Goal: Transaction & Acquisition: Download file/media

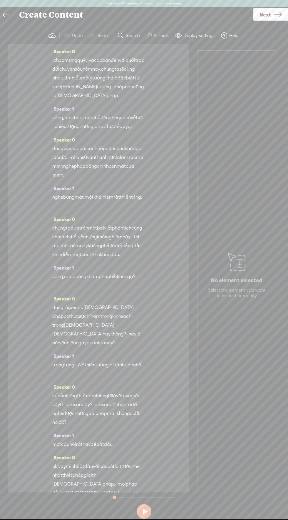
click at [4, 16] on icon at bounding box center [6, 15] width 7 height 13
click at [3, 13] on icon at bounding box center [6, 15] width 7 height 13
click at [5, 16] on icon at bounding box center [6, 15] width 7 height 13
click at [6, 14] on icon at bounding box center [6, 15] width 7 height 13
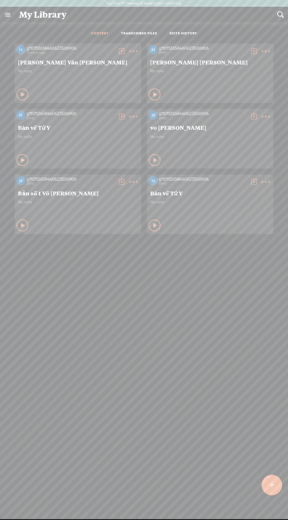
click at [120, 51] on t at bounding box center [122, 51] width 8 height 8
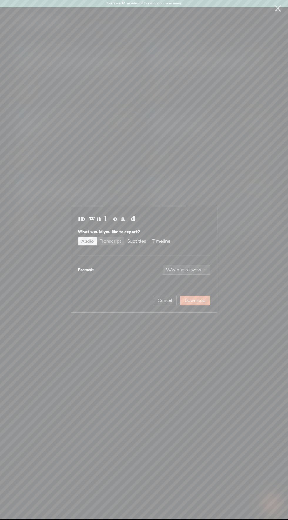
click at [116, 237] on div "Transcript" at bounding box center [111, 241] width 22 height 8
click at [97, 237] on input "Transcript" at bounding box center [97, 237] width 0 height 0
click at [193, 270] on span "Plain text (.txt)" at bounding box center [190, 269] width 34 height 9
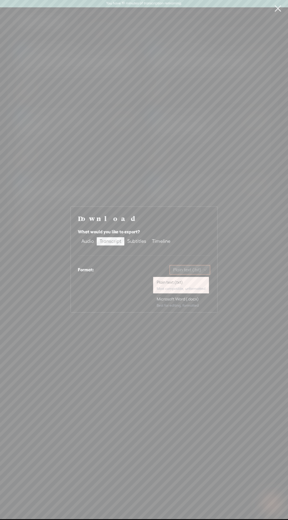
click at [186, 300] on div "Microsoft Word (.docx)" at bounding box center [181, 299] width 49 height 6
click at [201, 298] on span "Download" at bounding box center [195, 300] width 21 height 6
